Goal: Complete application form: Complete application form

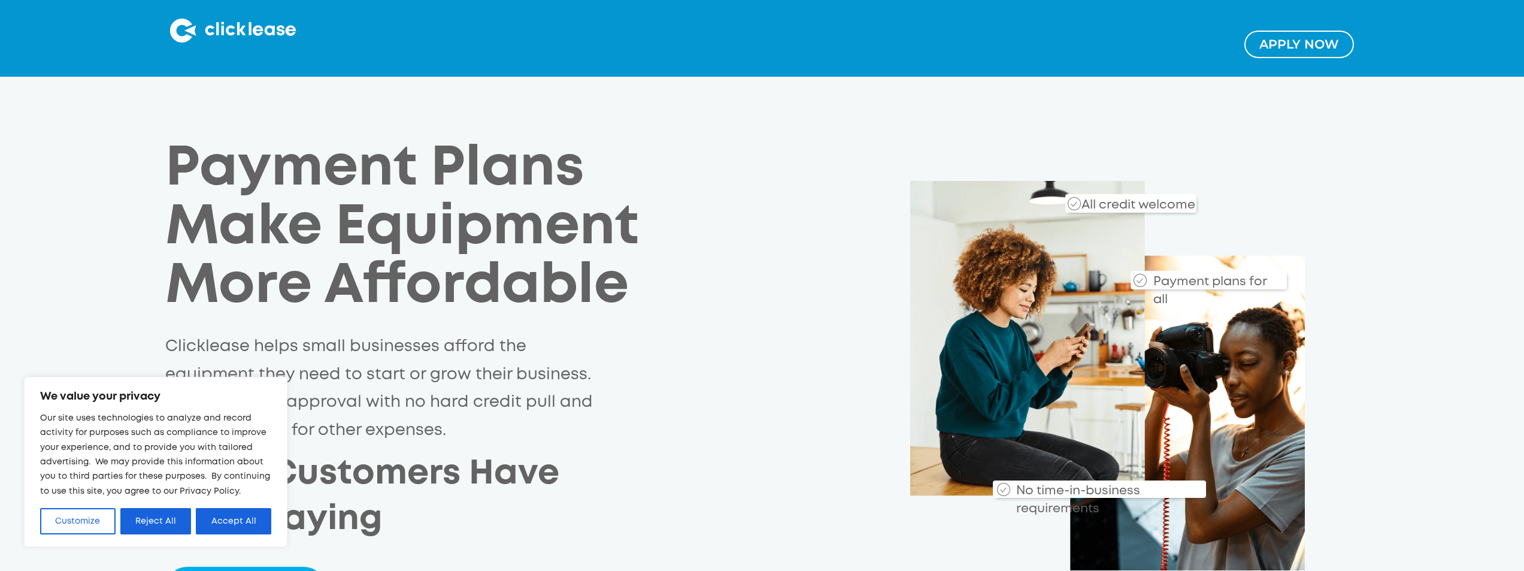
click at [1325, 42] on link "Apply NOw" at bounding box center [1300, 45] width 110 height 28
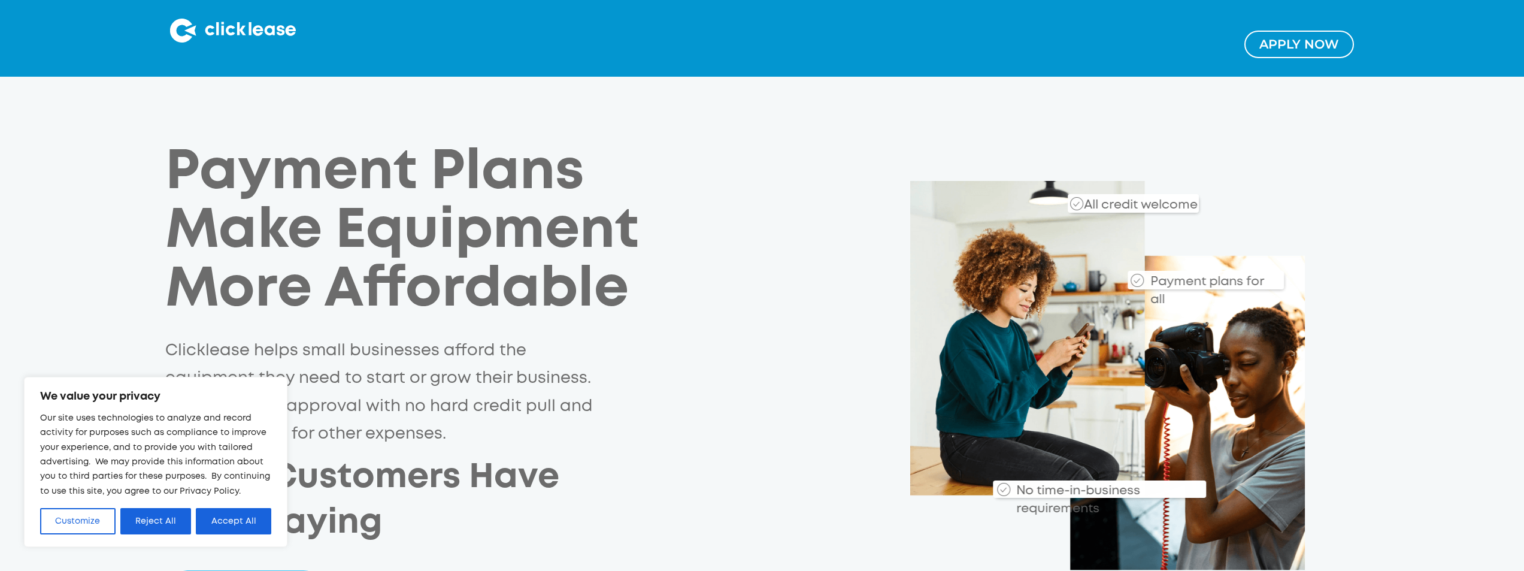
scroll to position [2, 0]
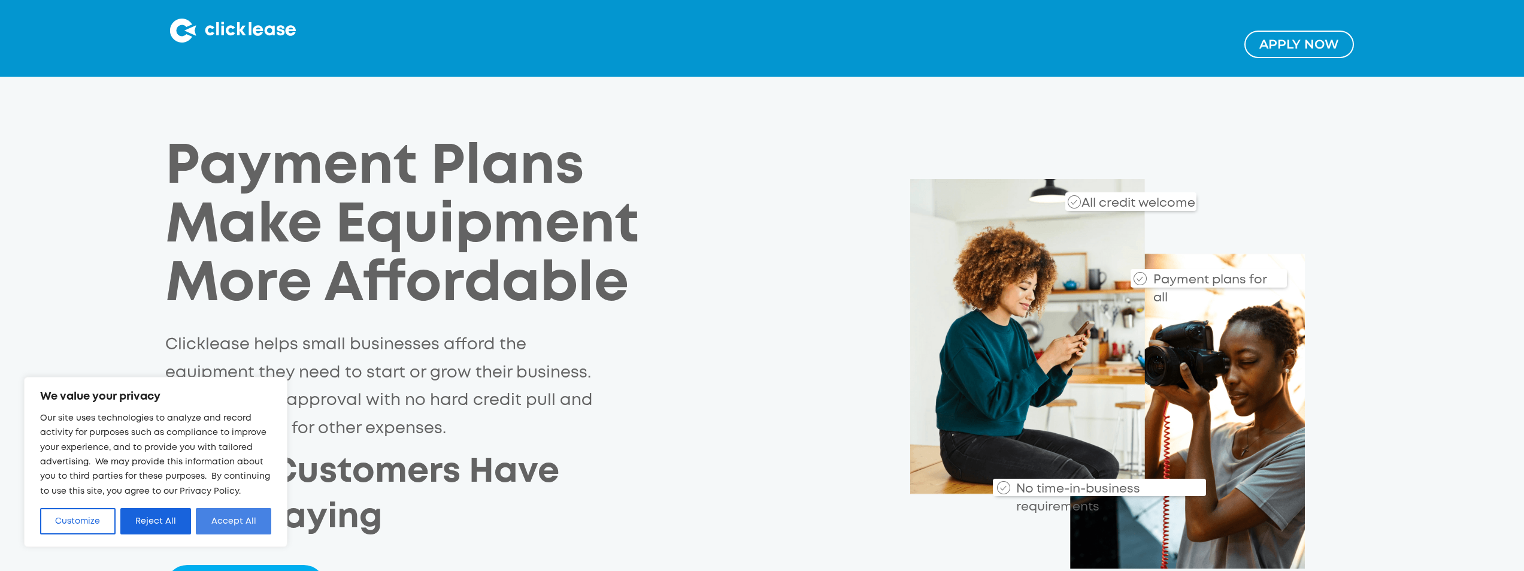
click at [232, 520] on button "Accept All" at bounding box center [233, 521] width 75 height 26
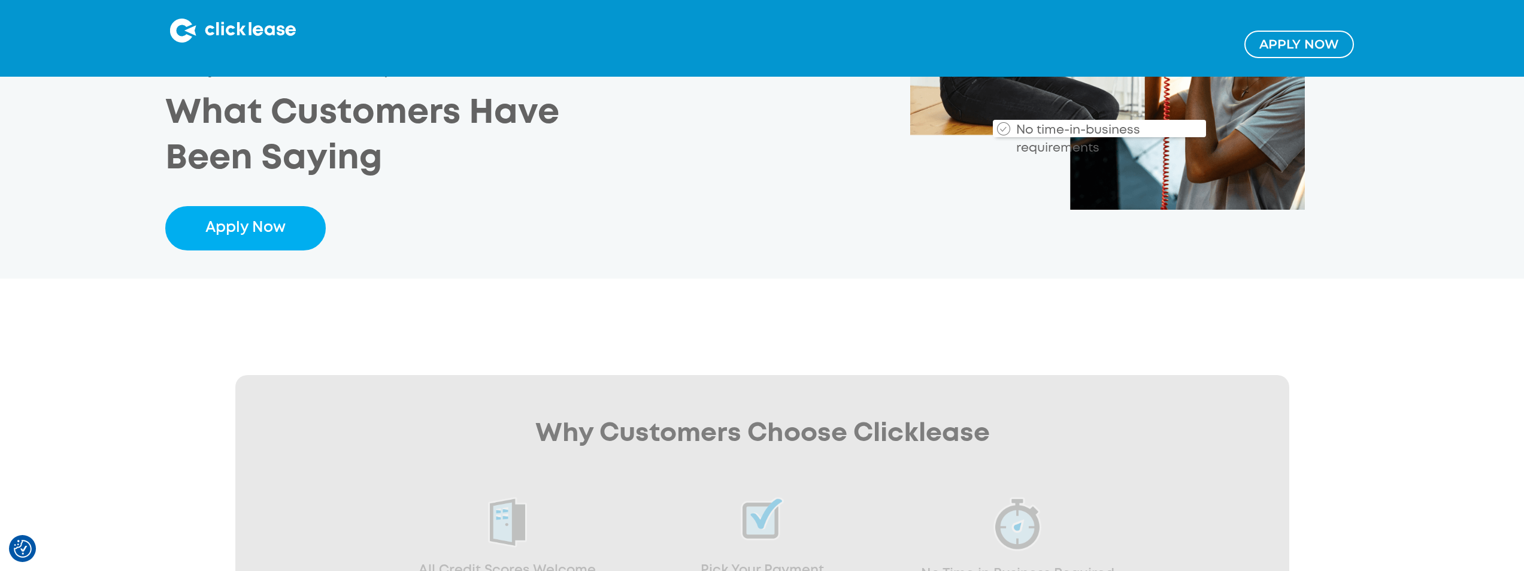
scroll to position [361, 0]
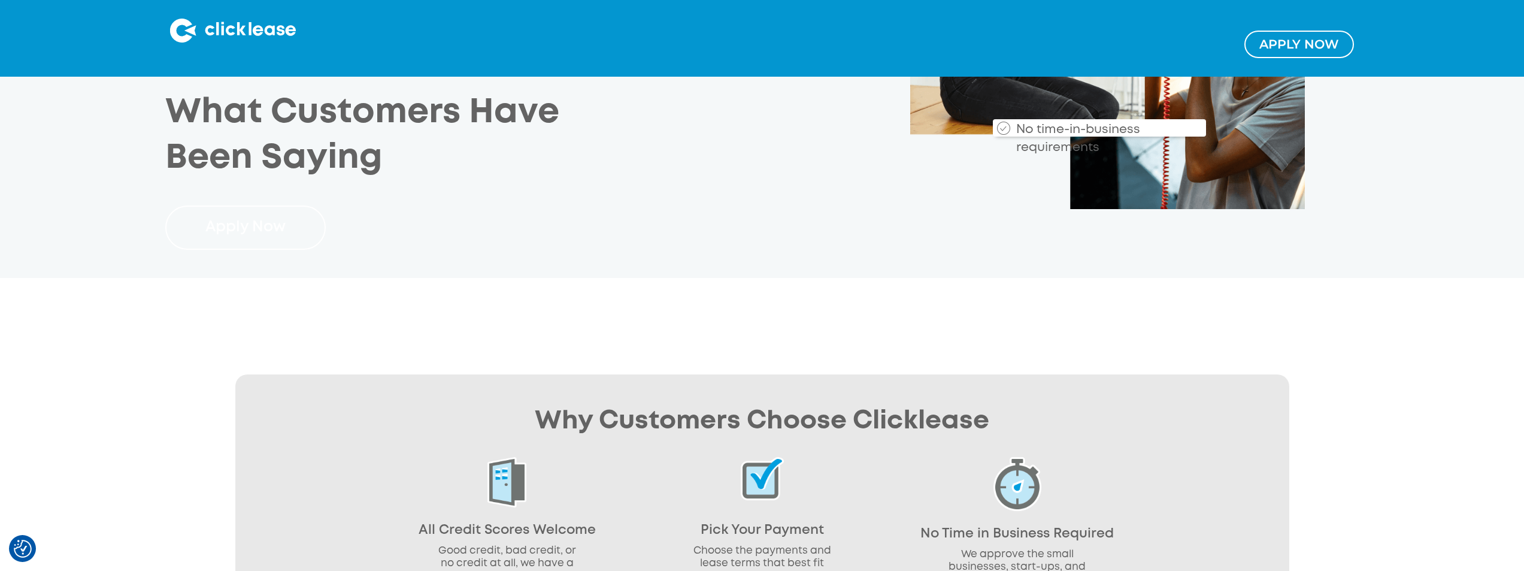
click at [257, 232] on link "Apply Now" at bounding box center [245, 227] width 161 height 44
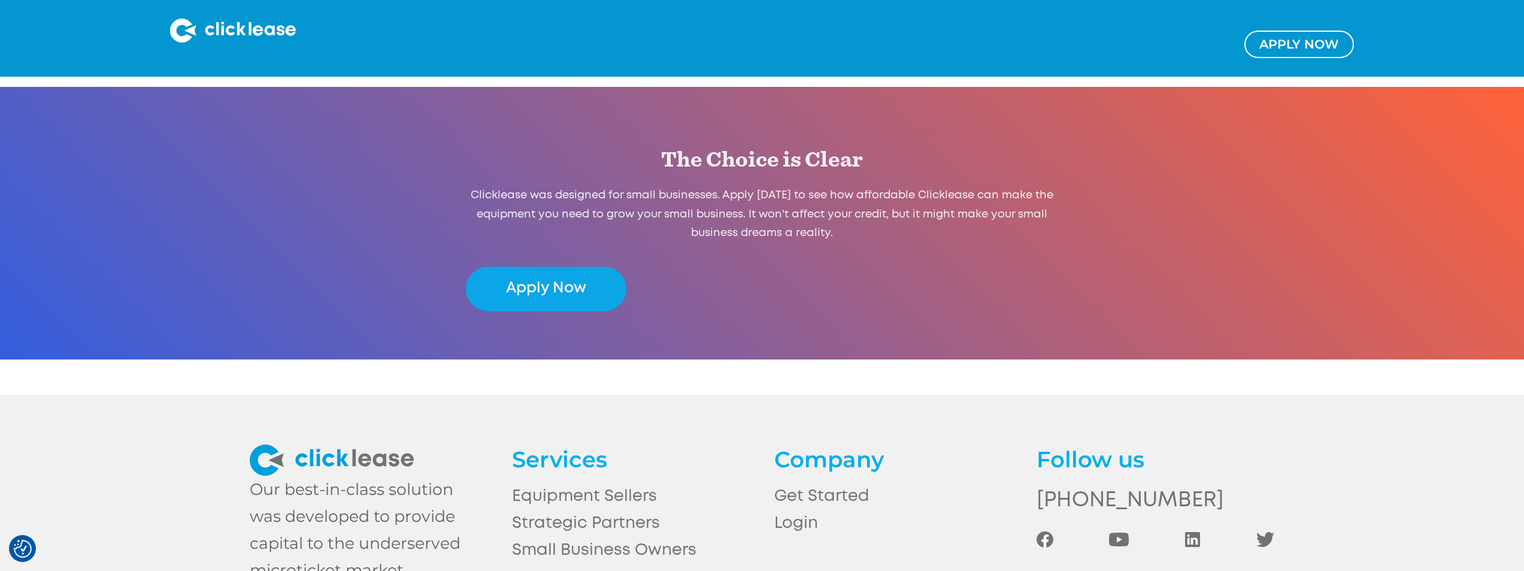
scroll to position [2507, 0]
